Goal: Information Seeking & Learning: Find specific fact

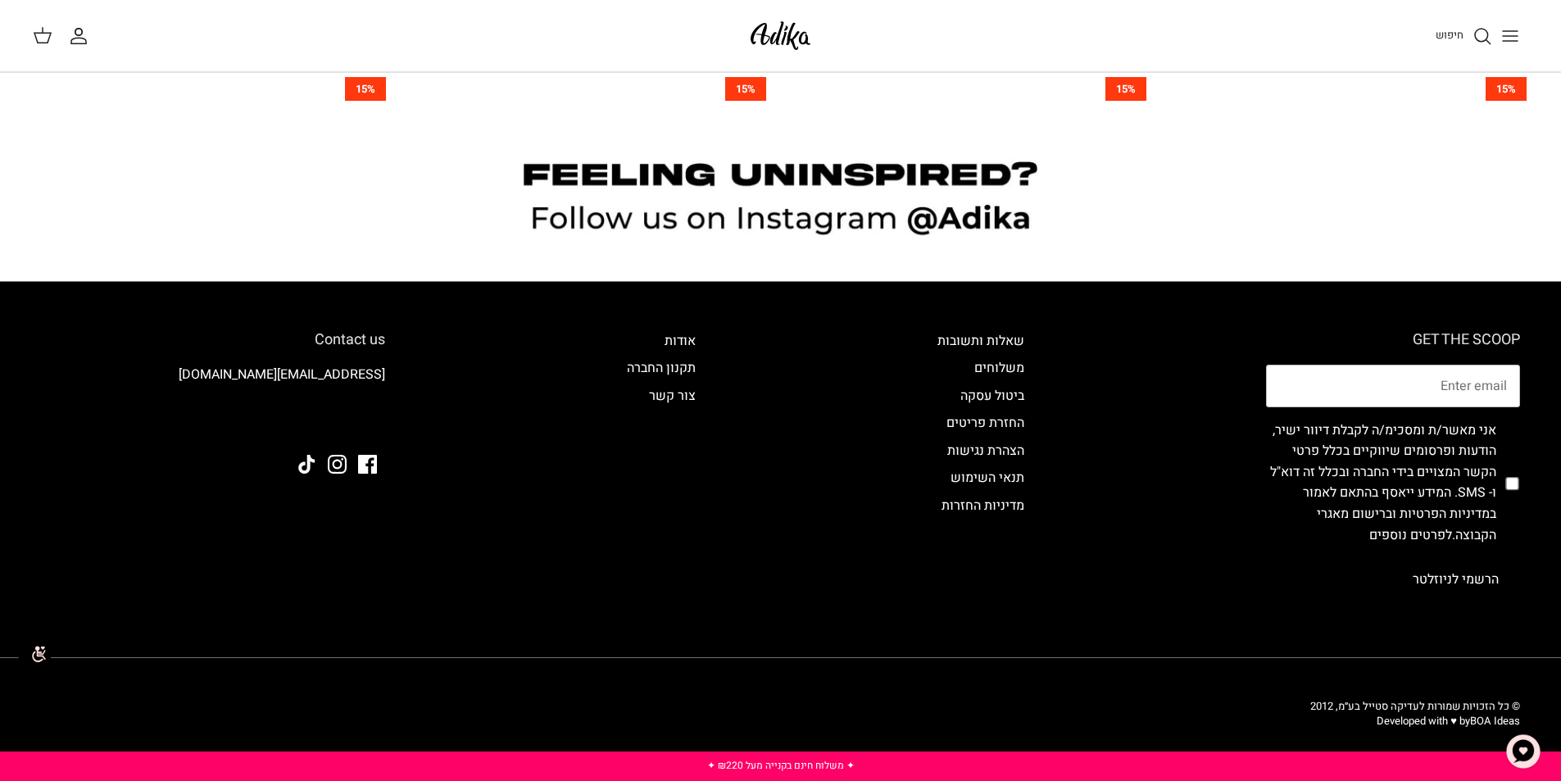
scroll to position [1786, 0]
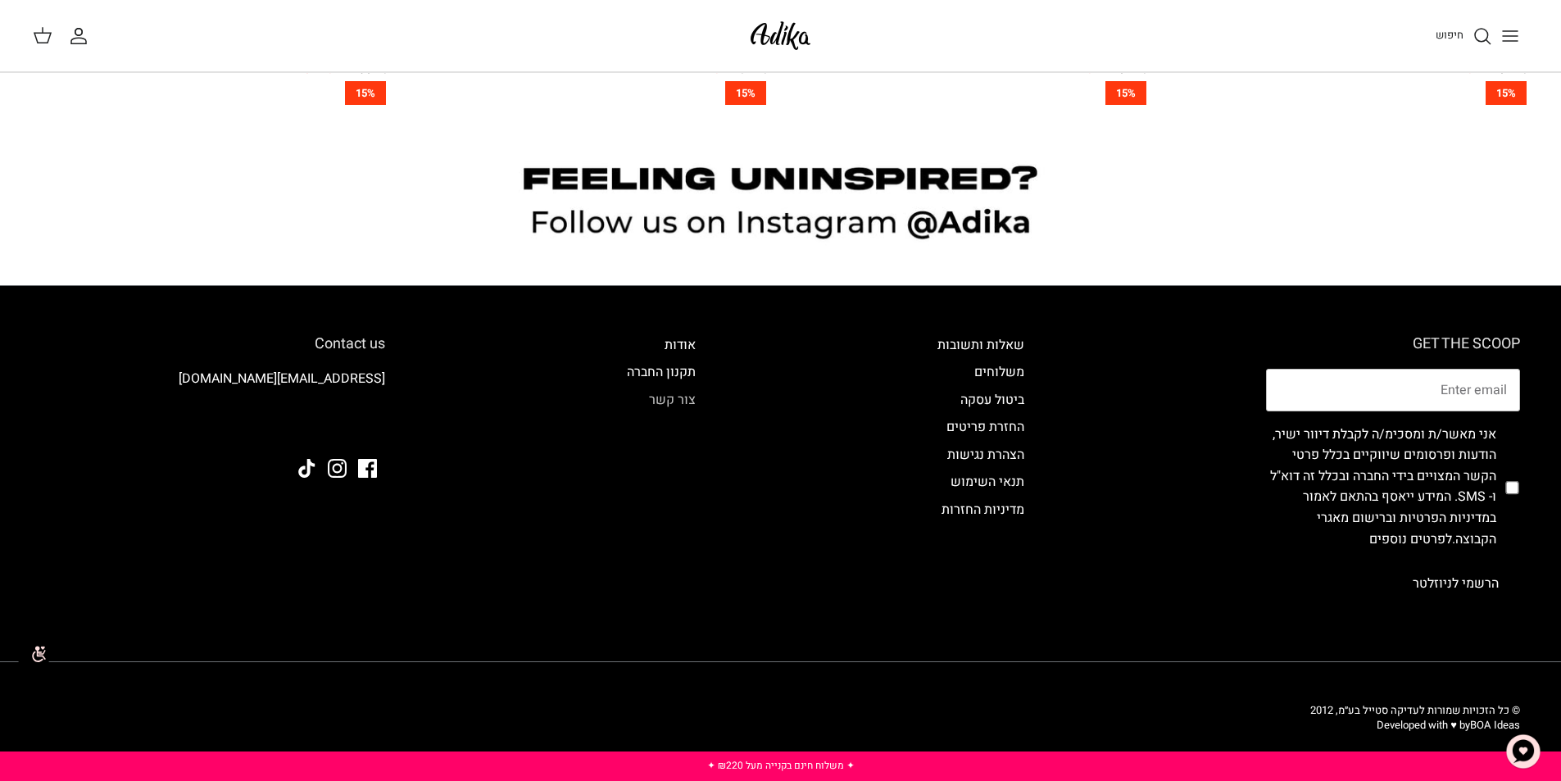
click at [676, 396] on link "צור קשר" at bounding box center [672, 400] width 47 height 20
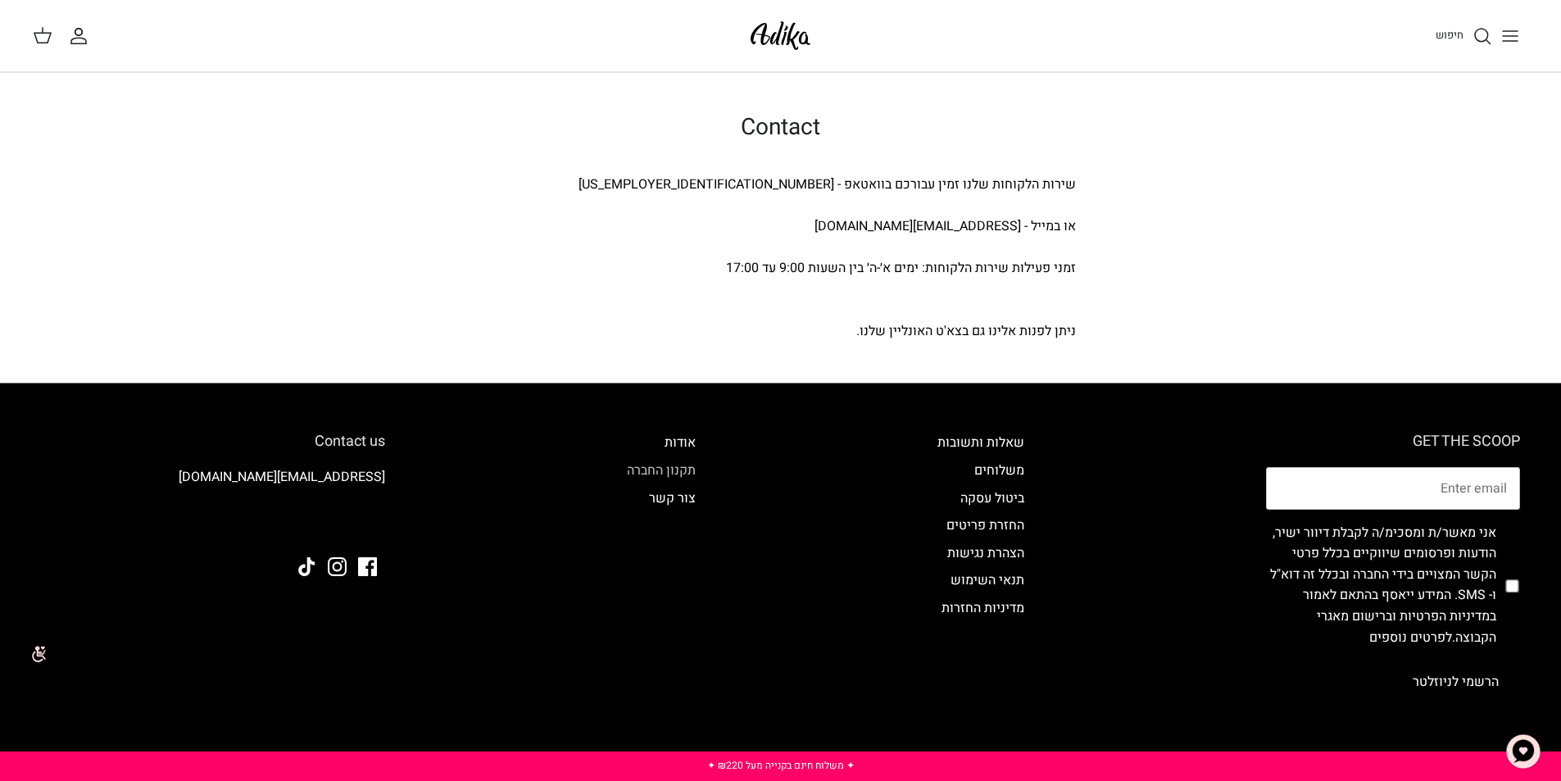
click at [673, 468] on link "תקנון החברה" at bounding box center [661, 470] width 69 height 20
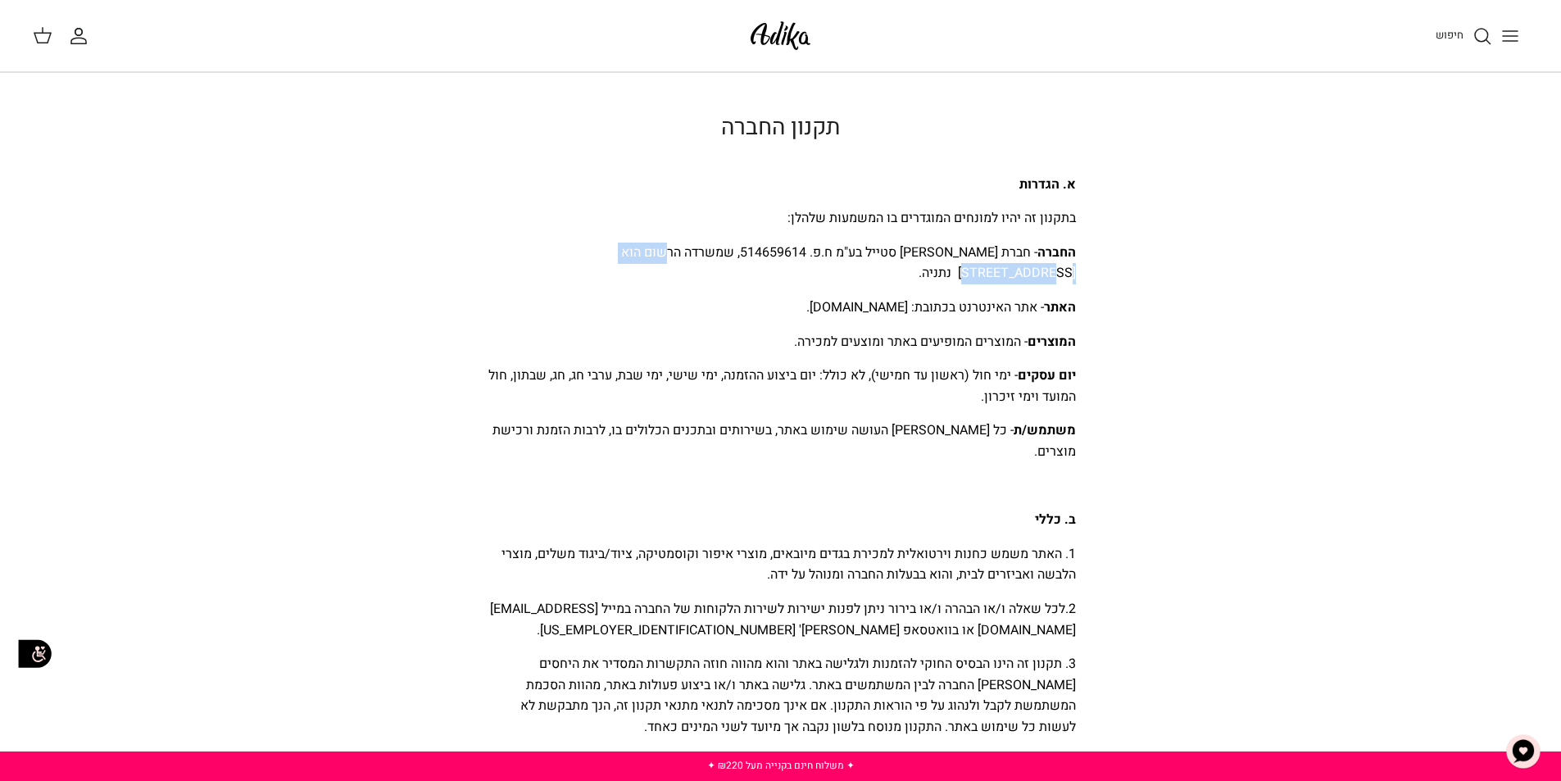
drag, startPoint x: 558, startPoint y: 254, endPoint x: 683, endPoint y: 250, distance: 125.4
click at [683, 250] on span "החברה - חברת עדיקה סטייל בע"מ ח.פ. 514659614, שמשרדה הרשום הוא ברחוב מלאכה 5 נת…" at bounding box center [848, 263] width 455 height 41
copy span "ברחוב מלאכה 5 נתניה"
drag, startPoint x: 797, startPoint y: 249, endPoint x: 873, endPoint y: 249, distance: 75.4
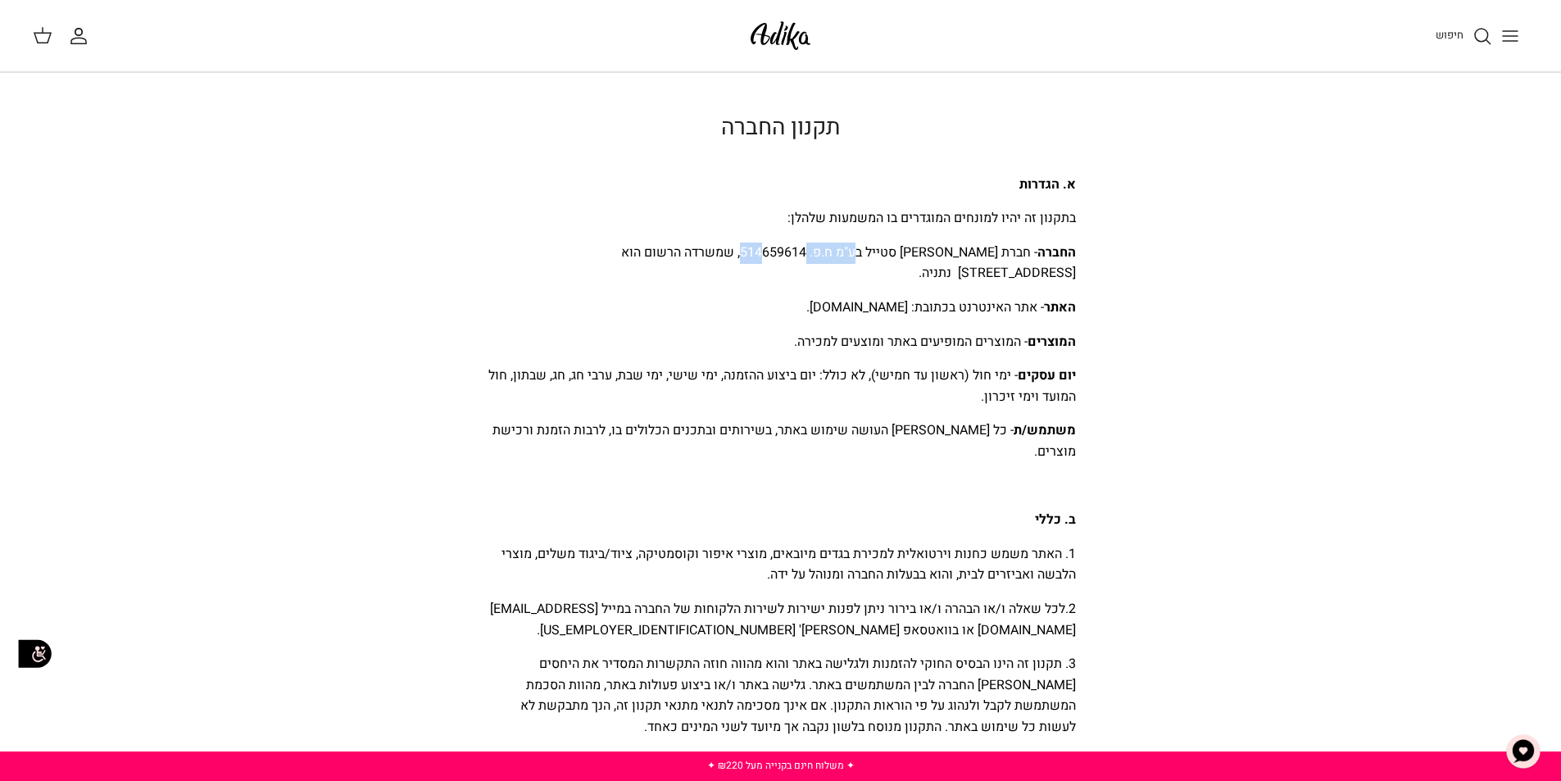
click at [873, 249] on span "החברה - חברת עדיקה סטייל בע"מ ח.פ. 514659614, שמשרדה הרשום הוא ברחוב מלאכה 5 נת…" at bounding box center [848, 263] width 455 height 41
drag, startPoint x: 866, startPoint y: 249, endPoint x: 803, endPoint y: 250, distance: 63.1
click at [803, 250] on span "החברה - חברת עדיקה סטייל בע"מ ח.פ. 514659614, שמשרדה הרשום הוא ברחוב מלאכה 5 נת…" at bounding box center [848, 263] width 455 height 41
copy span "514659614"
